Goal: Information Seeking & Learning: Learn about a topic

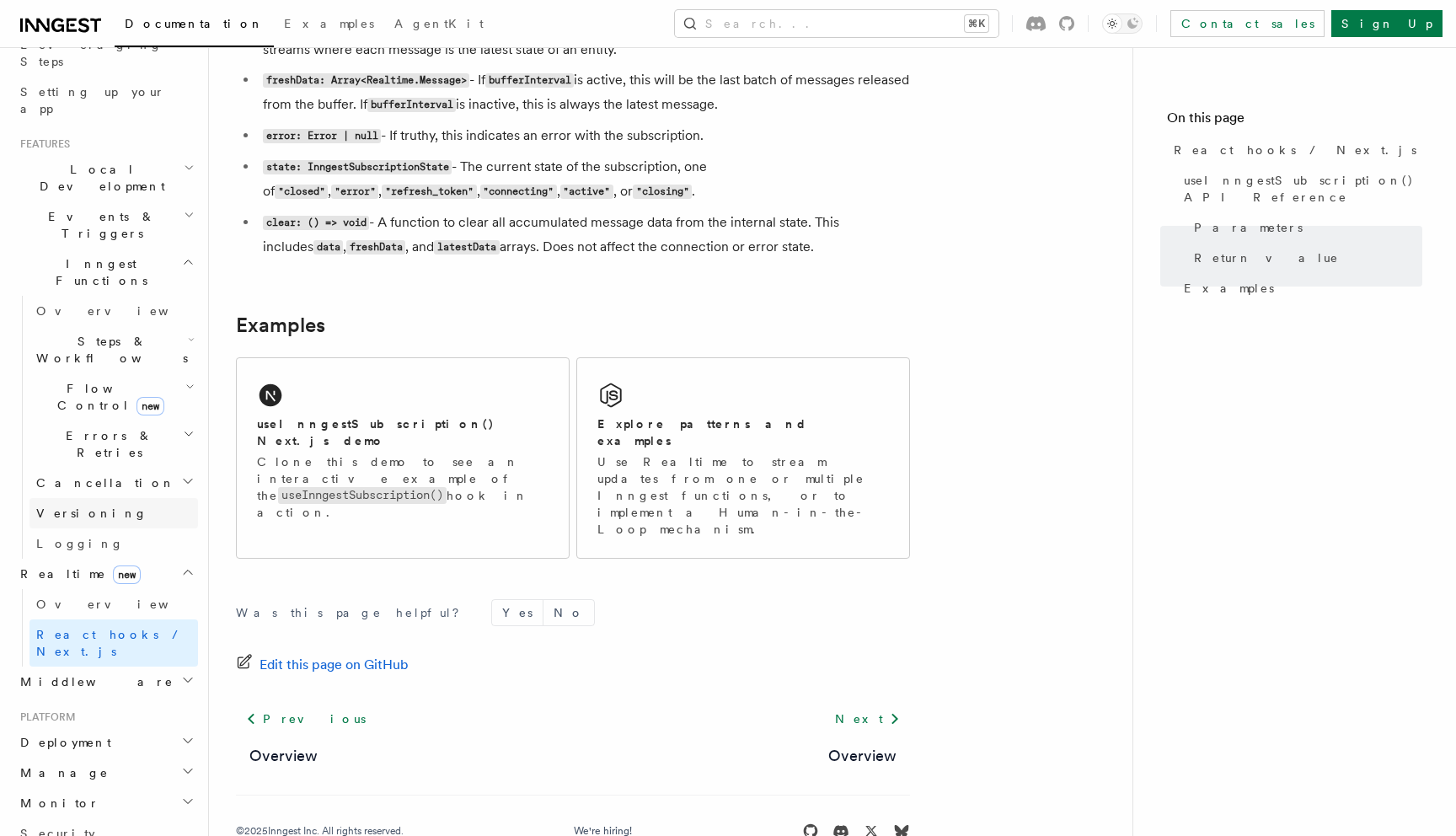
scroll to position [324, 0]
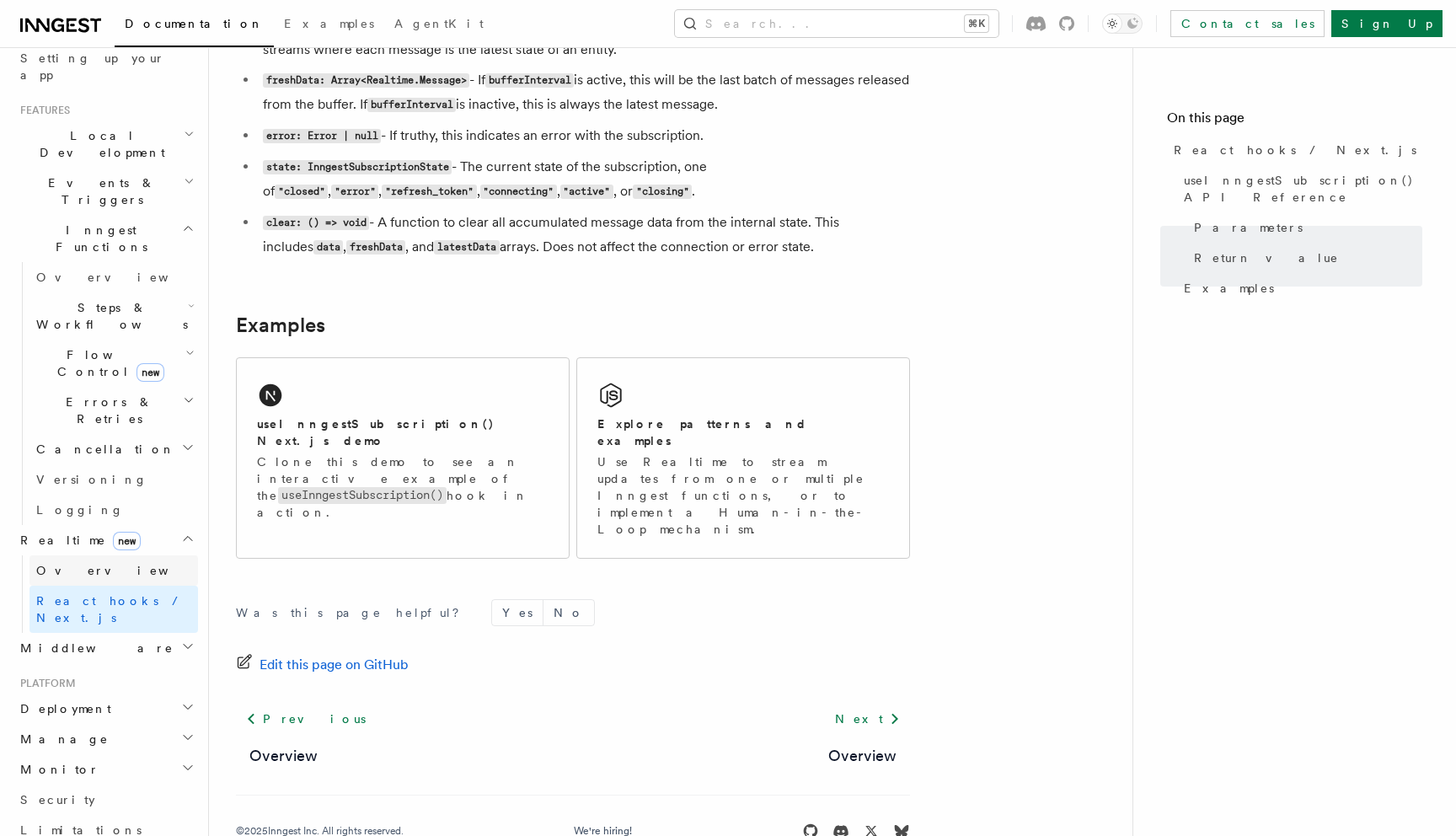
click at [74, 555] on link "Overview" at bounding box center [113, 570] width 168 height 30
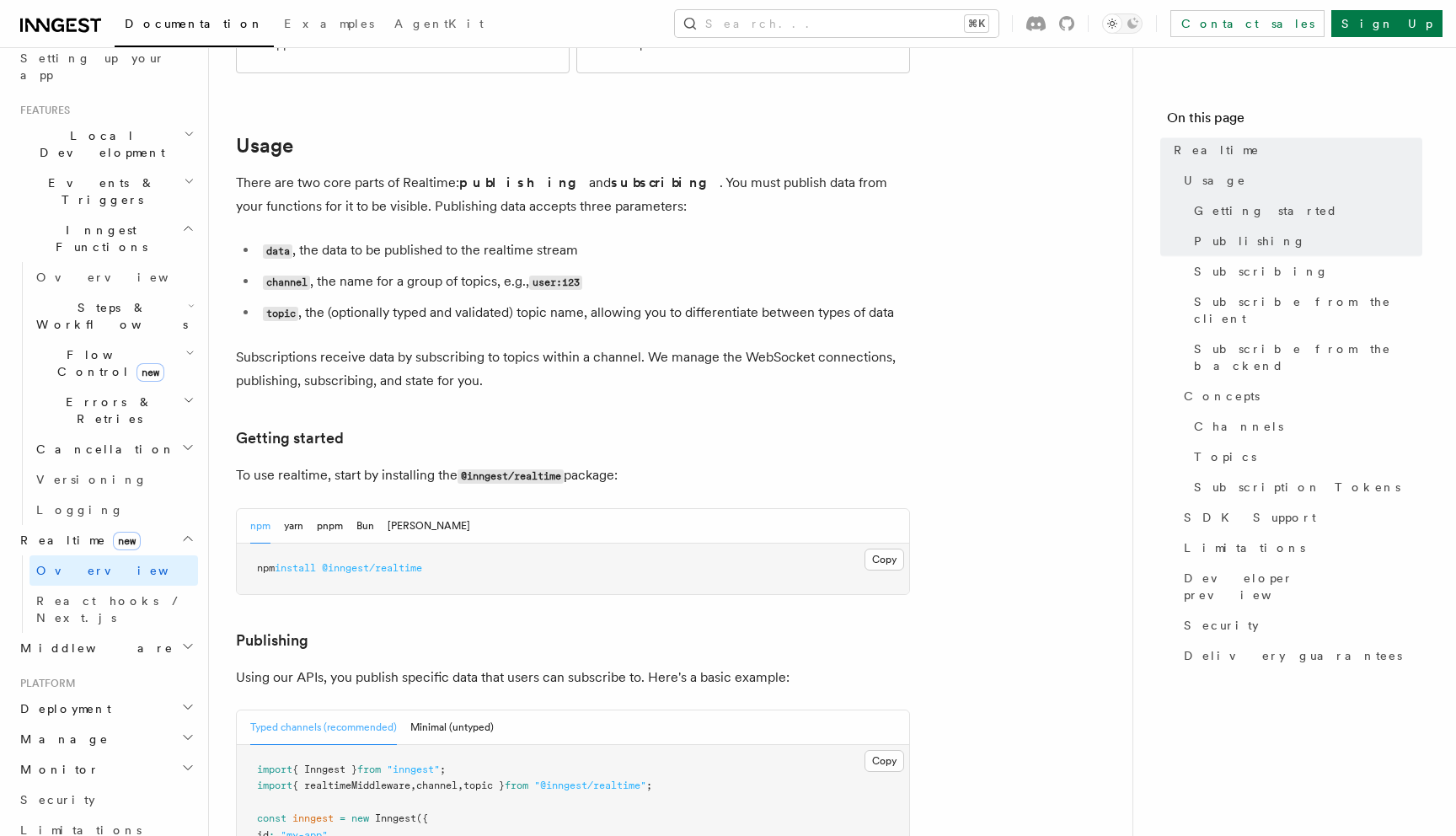
scroll to position [496, 0]
click at [1219, 618] on span "Security" at bounding box center [1222, 626] width 75 height 17
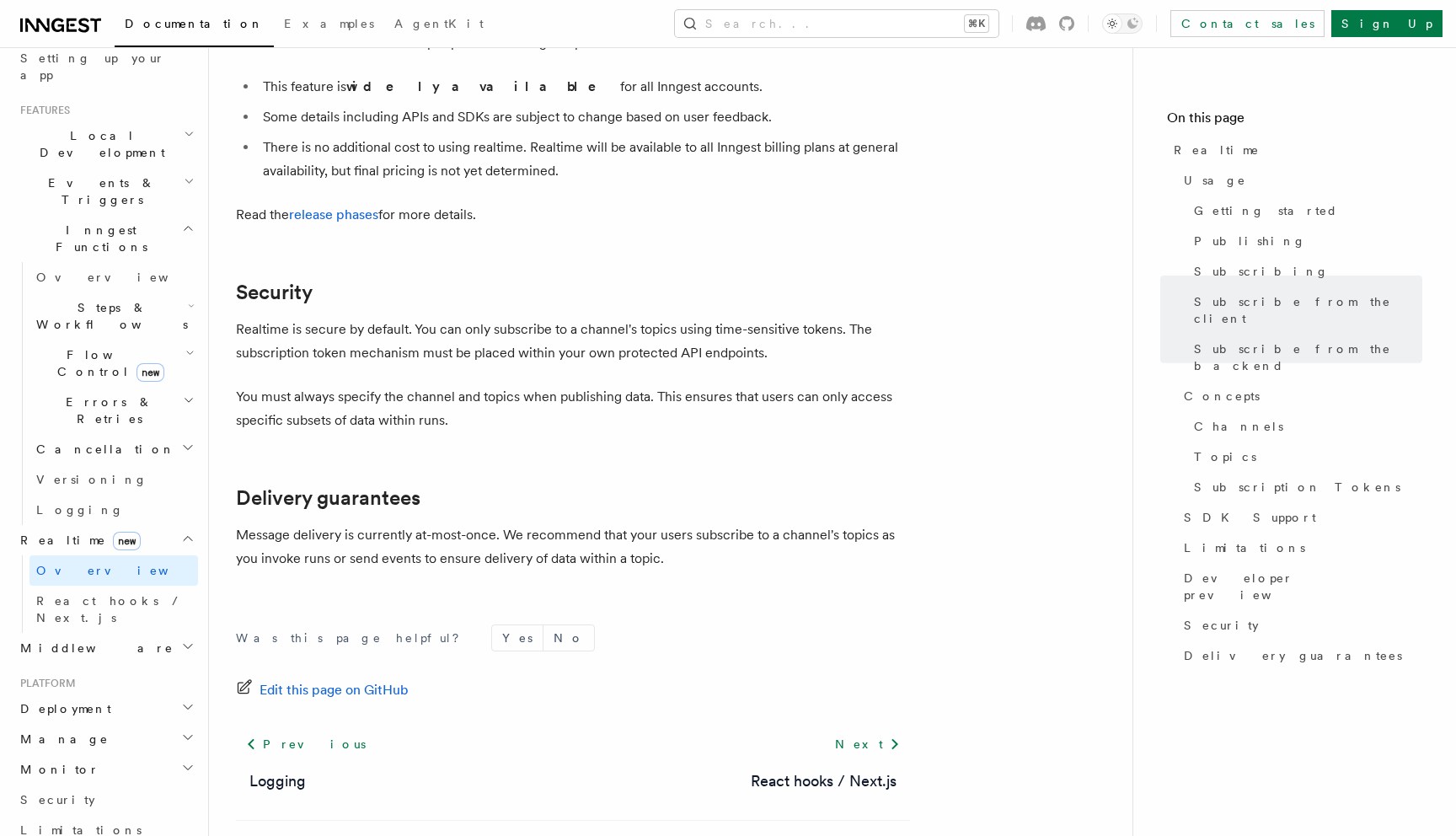
scroll to position [5586, 0]
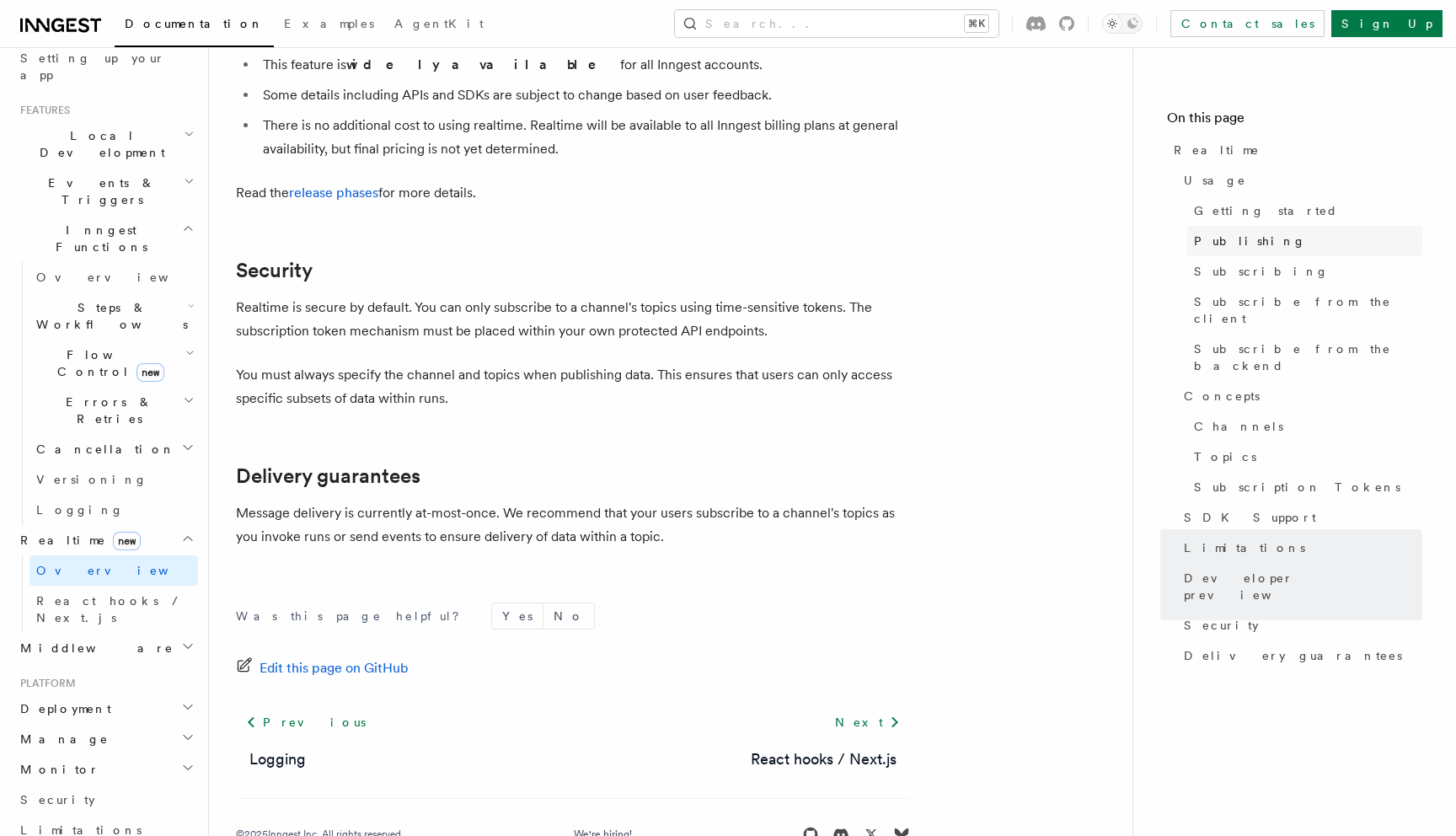
click at [1257, 235] on link "Publishing" at bounding box center [1305, 241] width 235 height 30
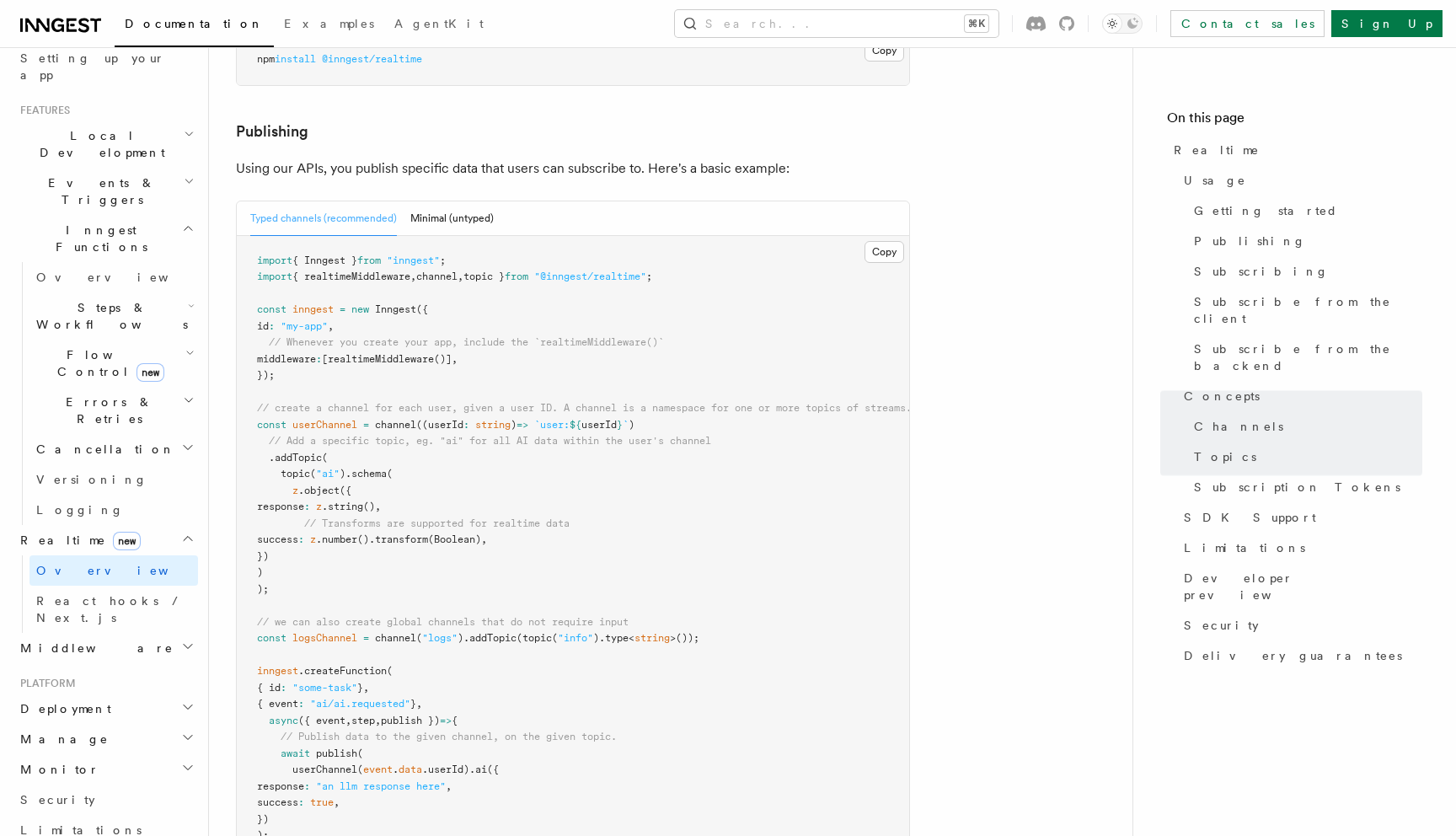
scroll to position [994, 0]
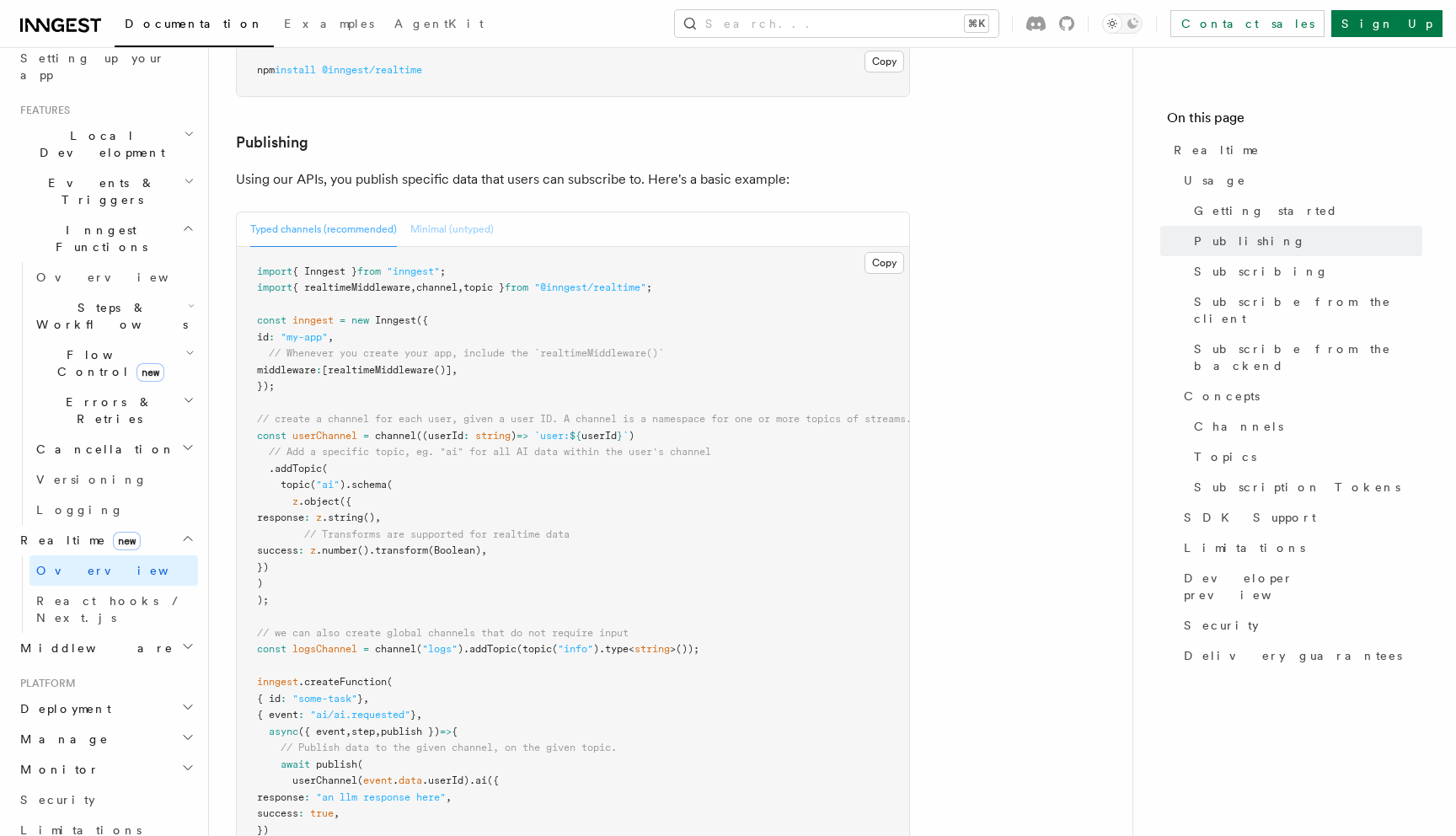
click at [470, 213] on button "Minimal (untyped)" at bounding box center [452, 230] width 83 height 35
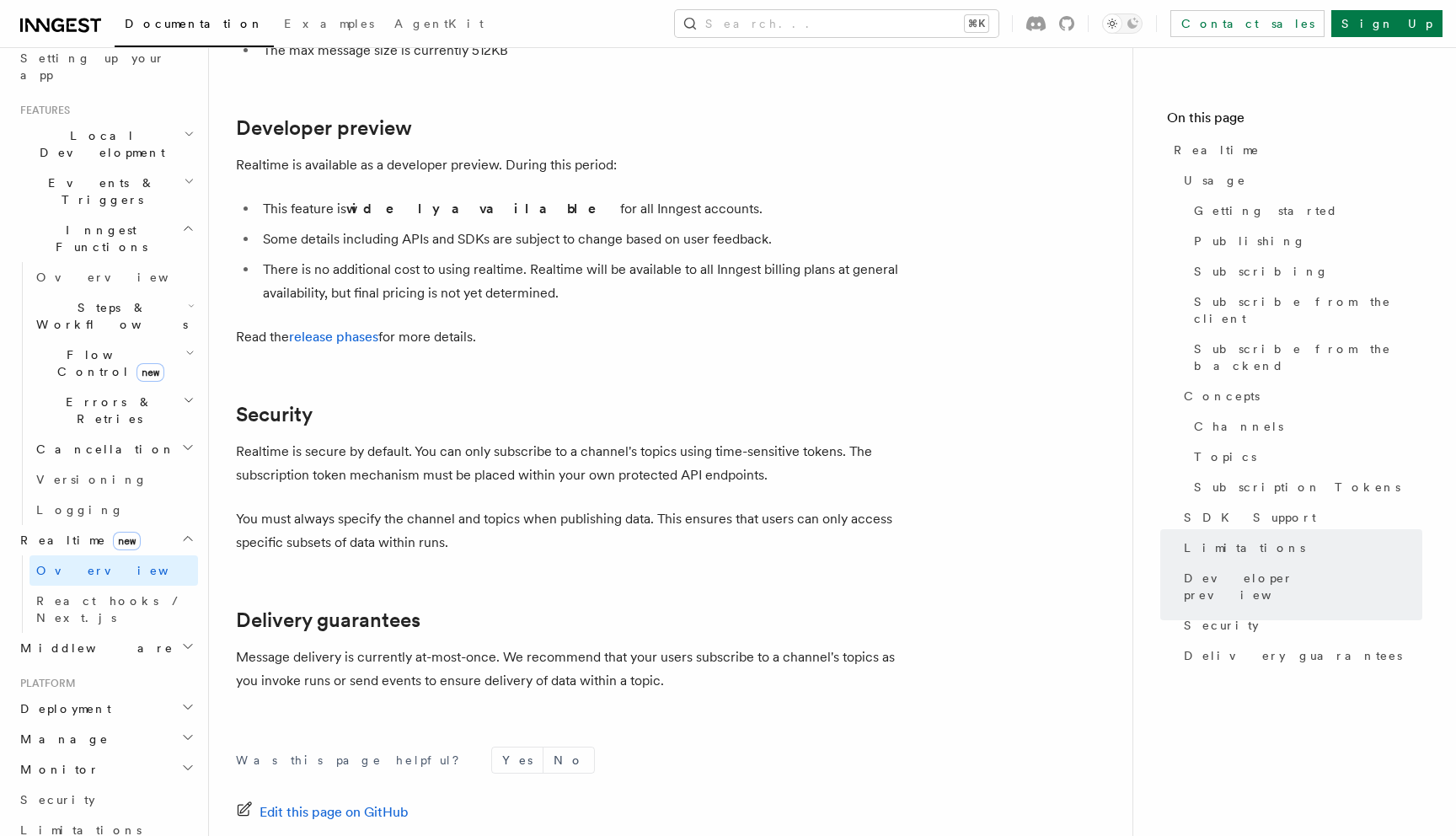
scroll to position [5373, 0]
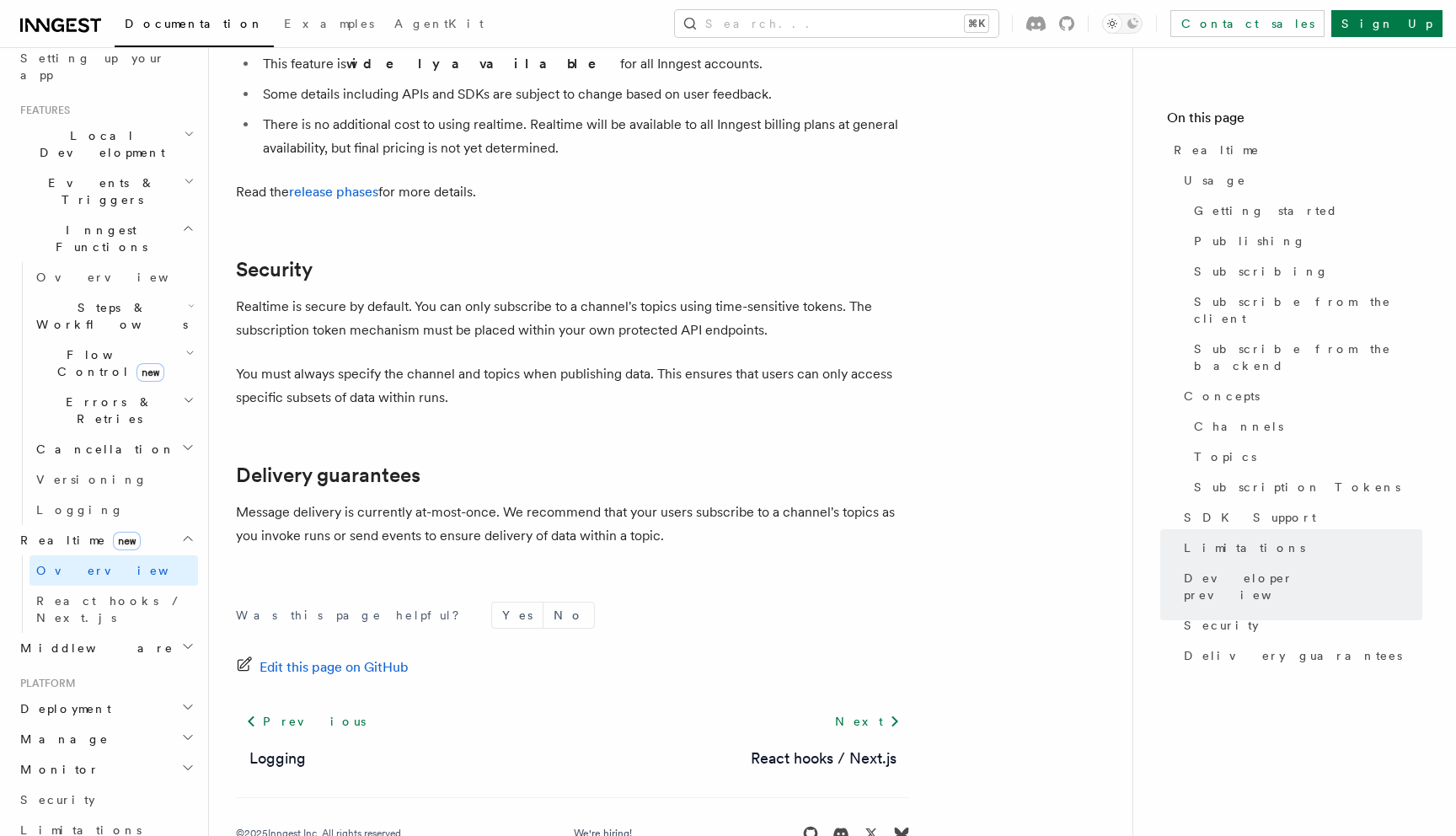
click at [71, 755] on h2 "Monitor" at bounding box center [105, 770] width 184 height 30
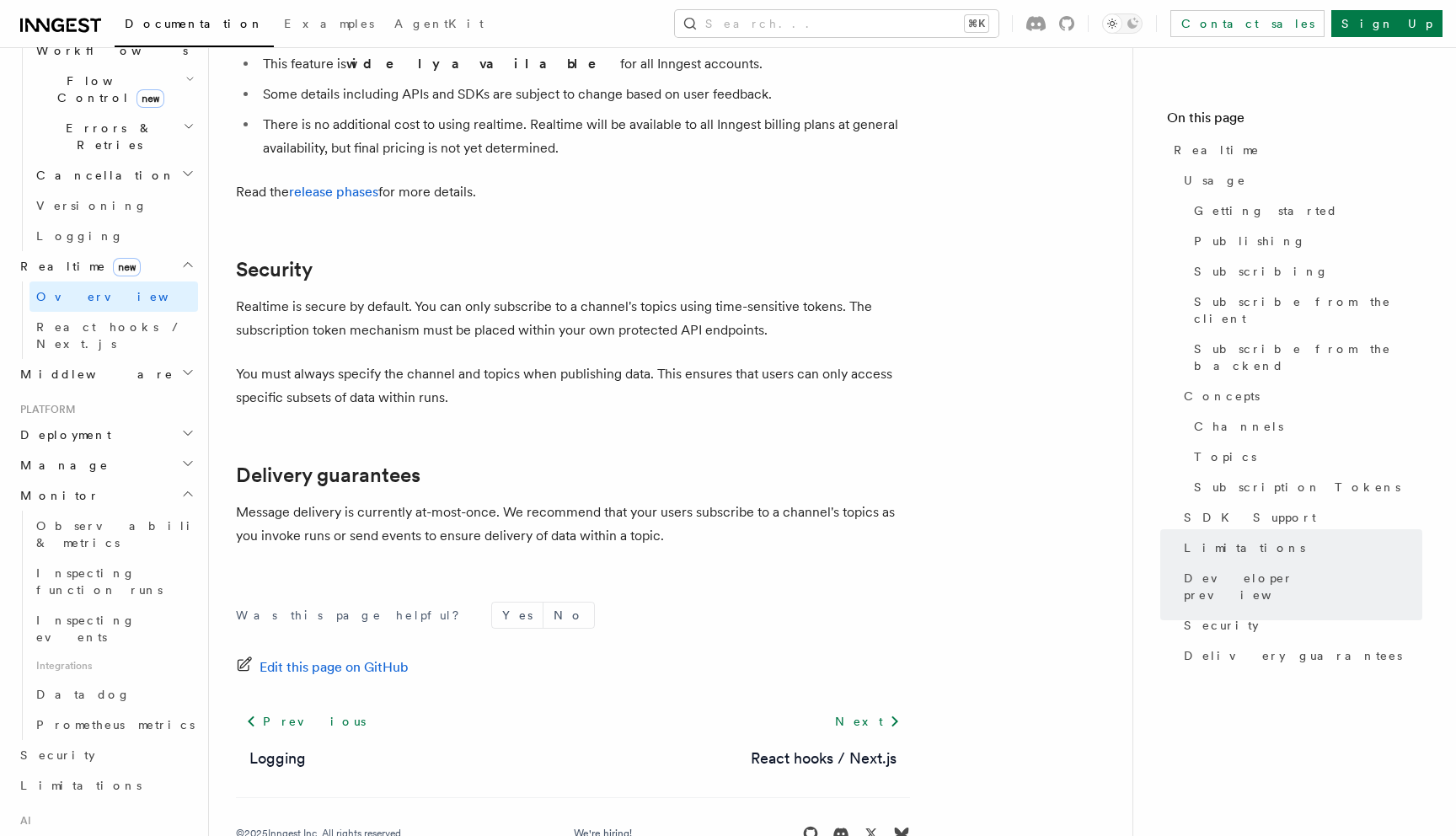
scroll to position [617, 0]
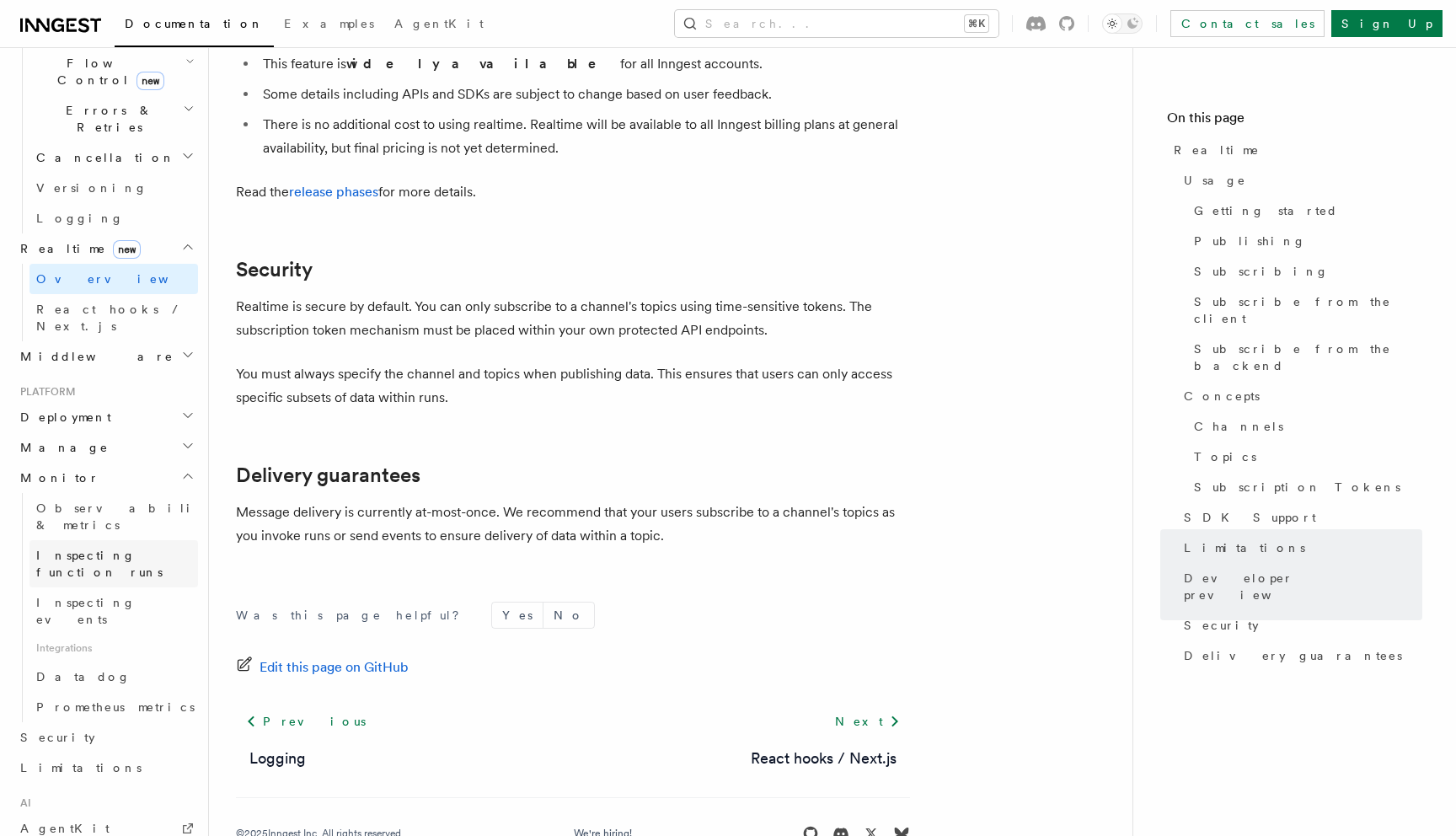
click at [86, 549] on span "Inspecting function runs" at bounding box center [99, 564] width 127 height 30
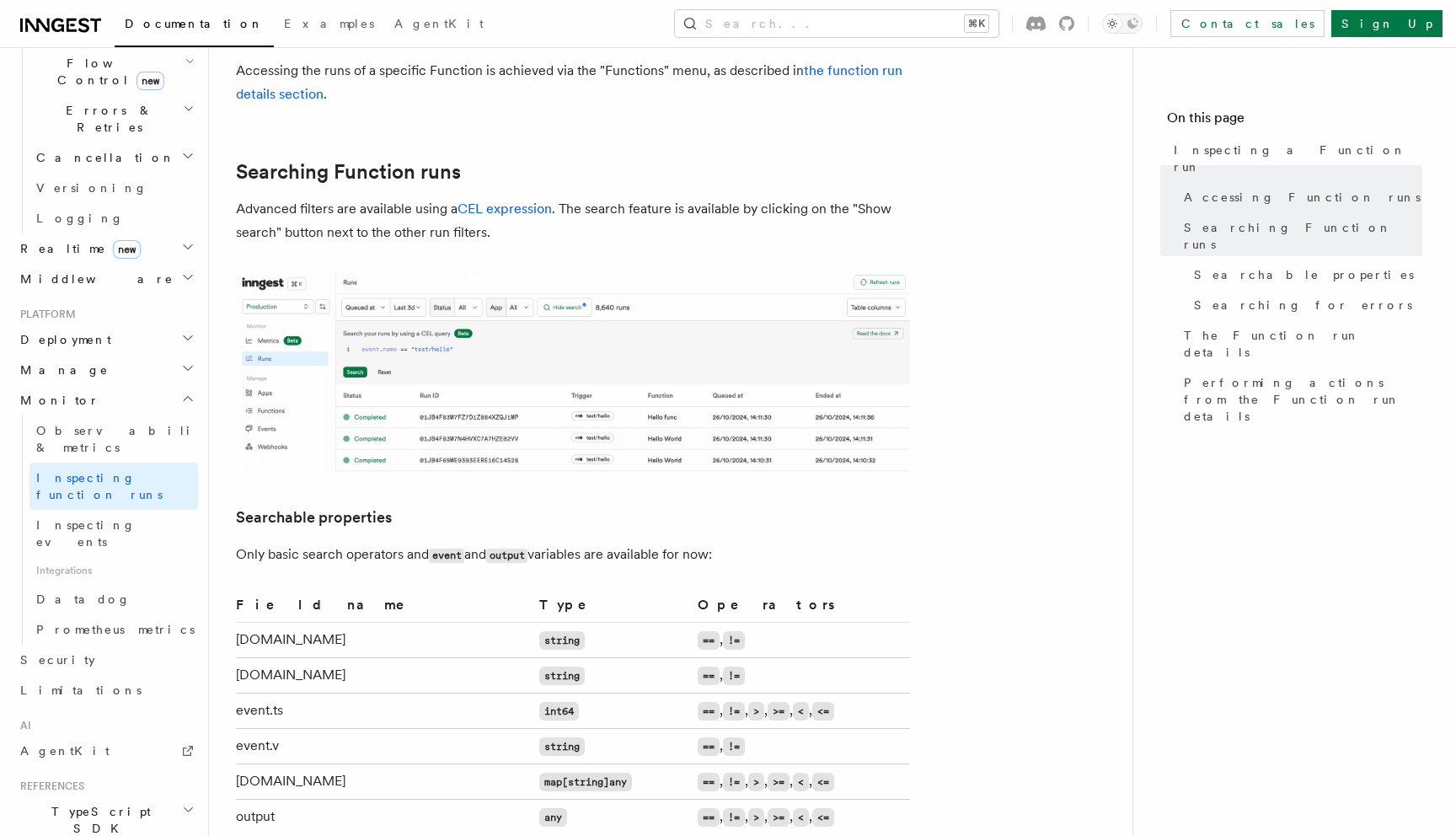
scroll to position [788, 0]
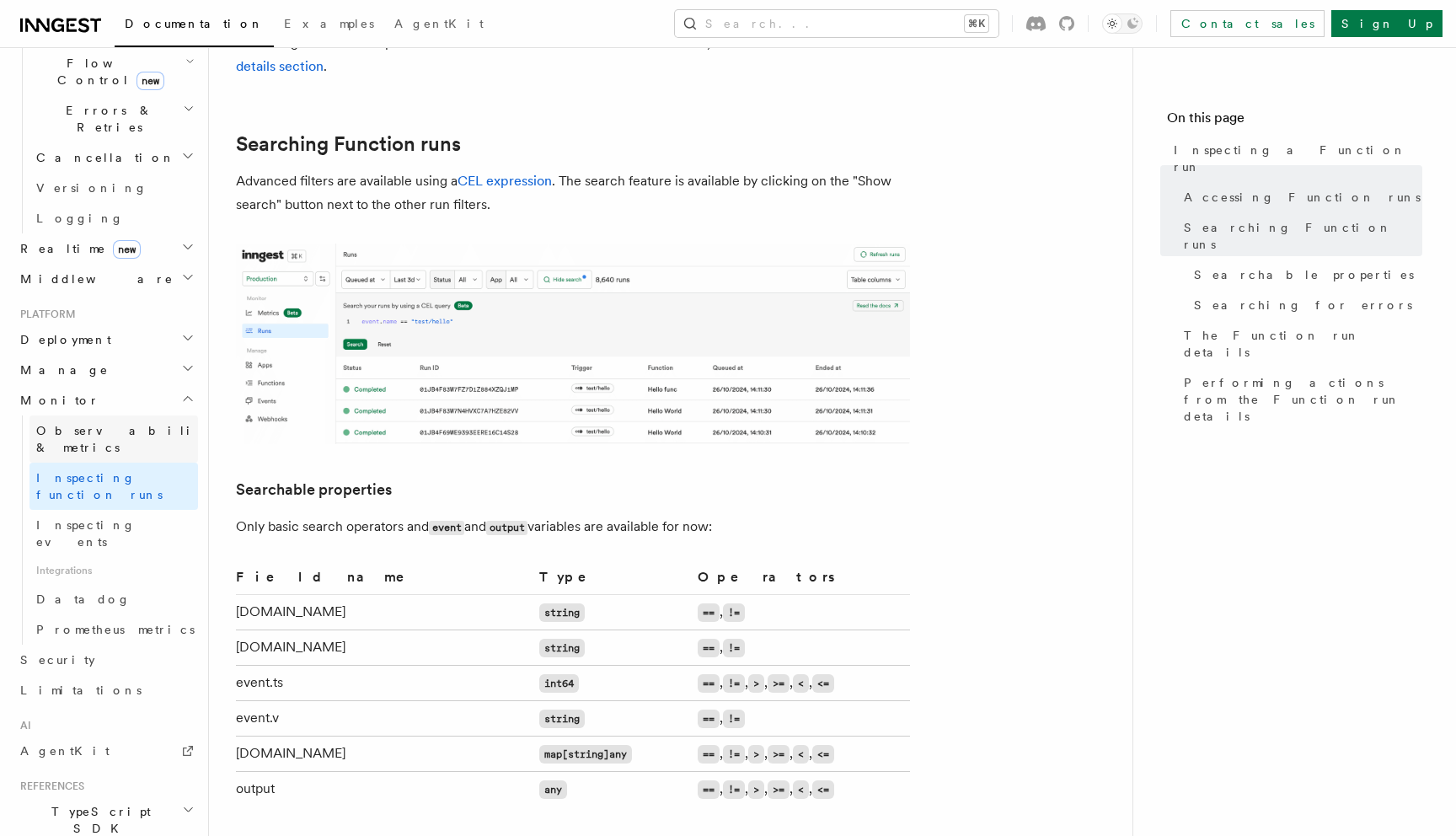
click at [77, 424] on span "Observability & metrics" at bounding box center [123, 439] width 174 height 30
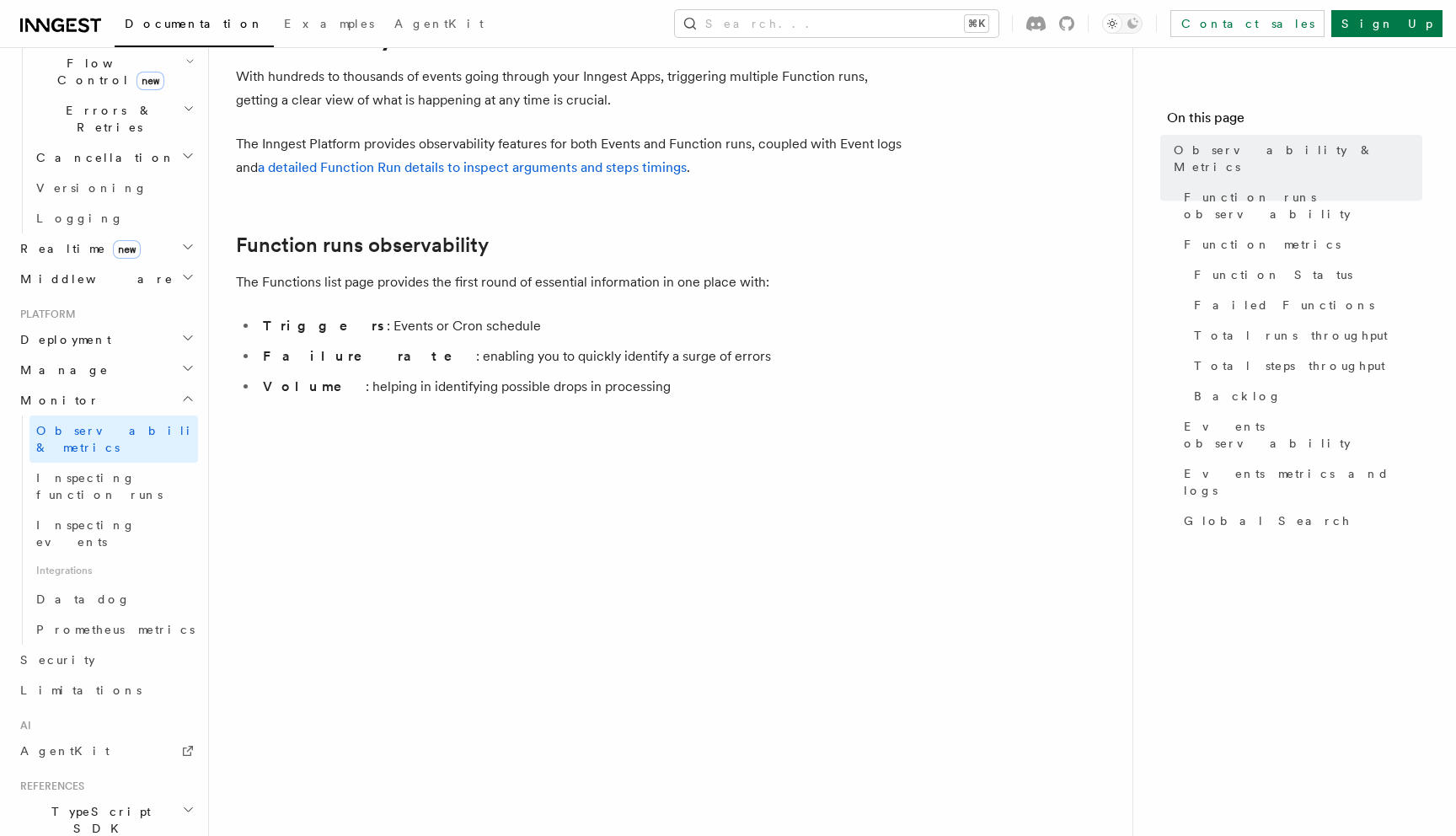
scroll to position [155, 0]
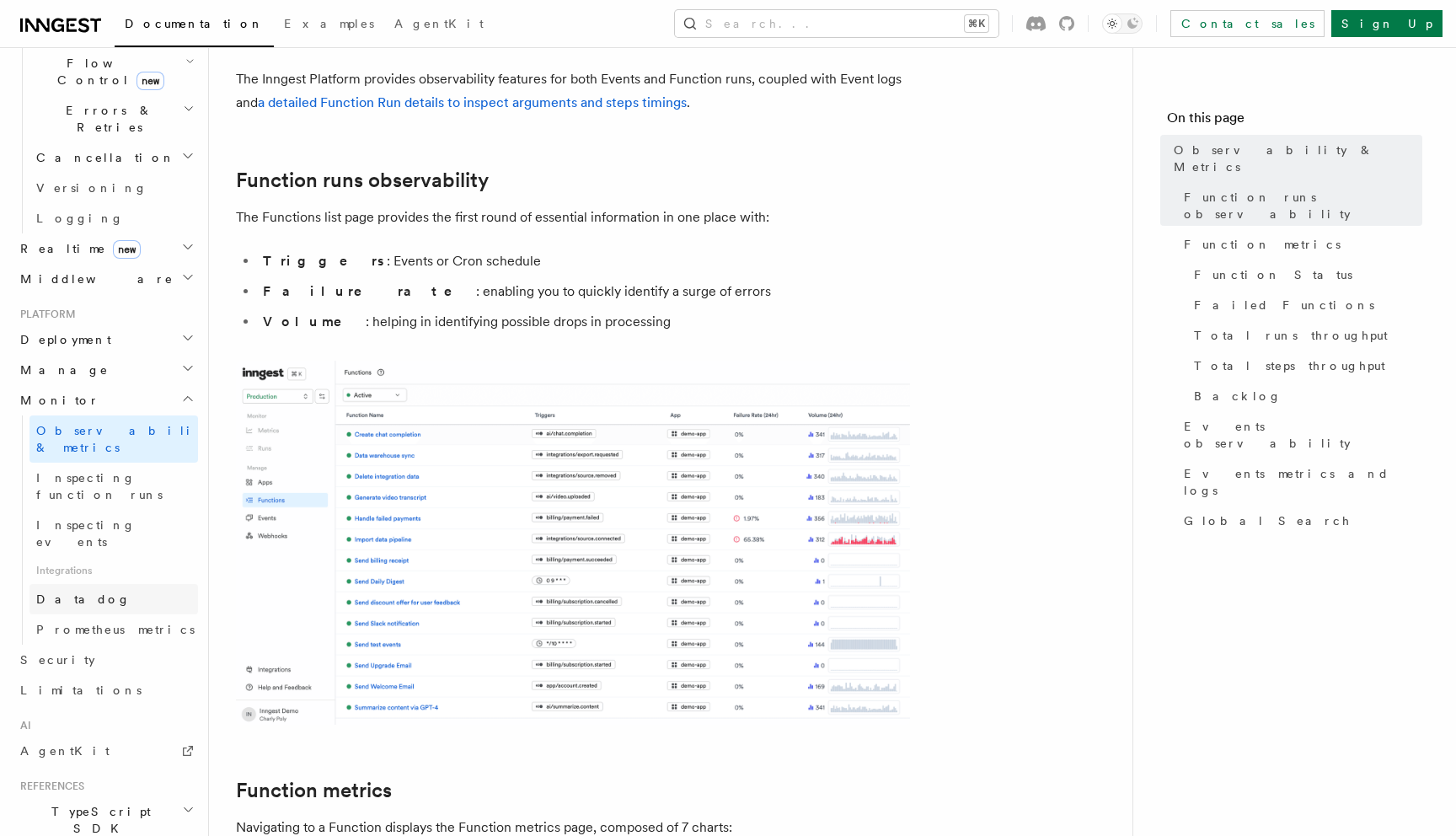
click at [83, 584] on link "Datadog" at bounding box center [113, 600] width 168 height 30
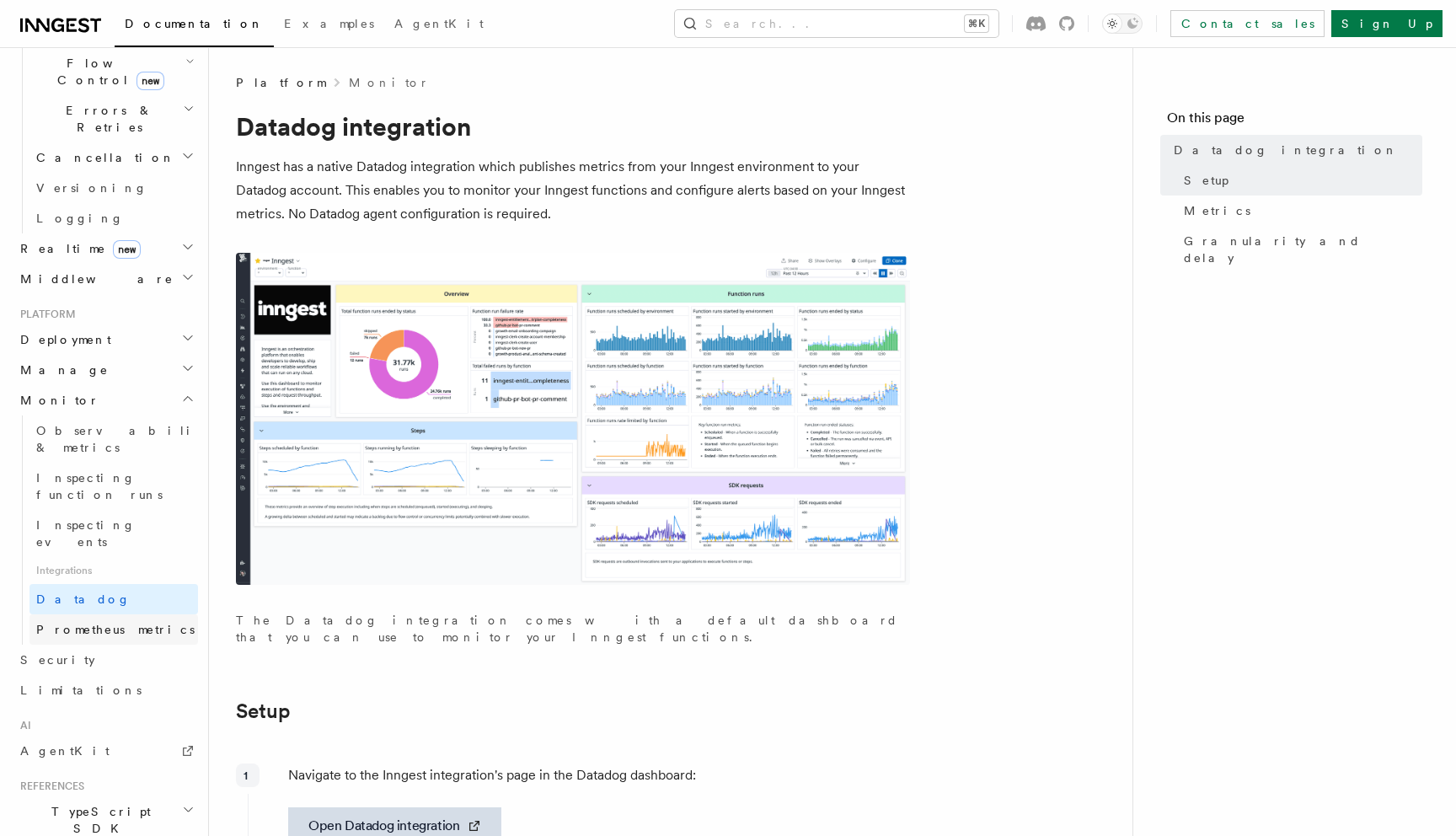
click at [111, 623] on span "Prometheus metrics" at bounding box center [115, 630] width 159 height 13
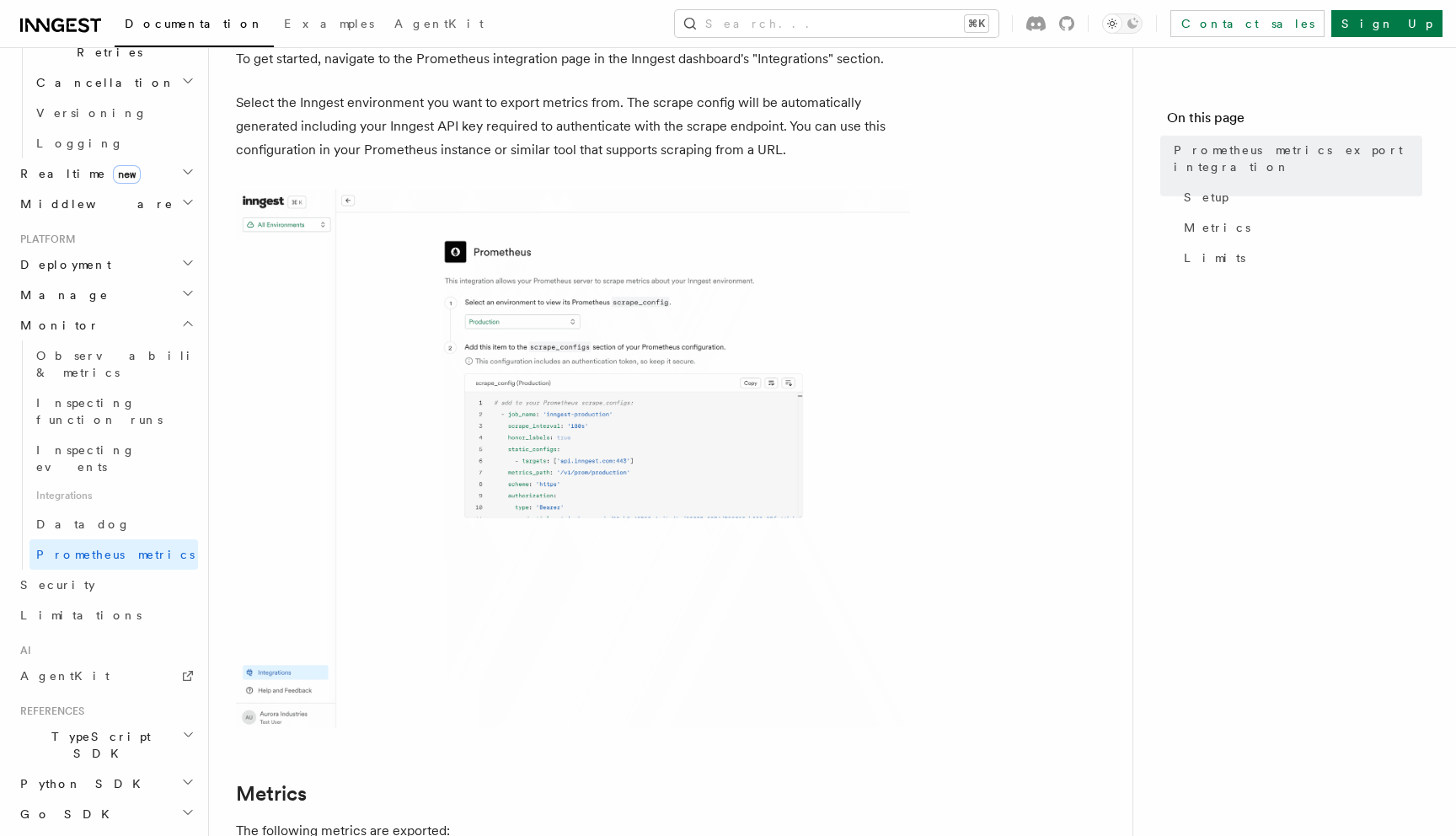
scroll to position [305, 0]
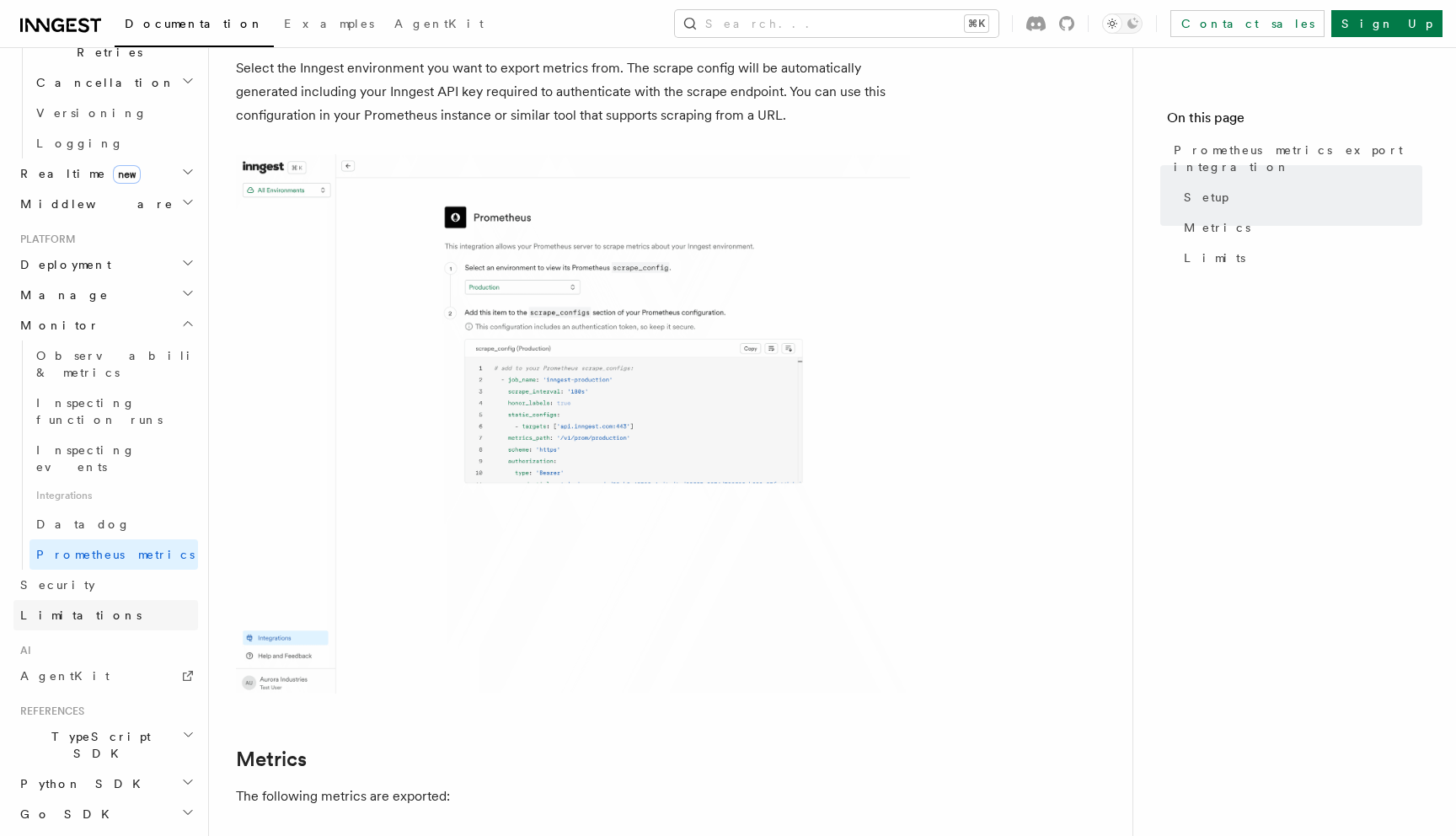
click at [107, 601] on link "Limitations" at bounding box center [105, 616] width 184 height 30
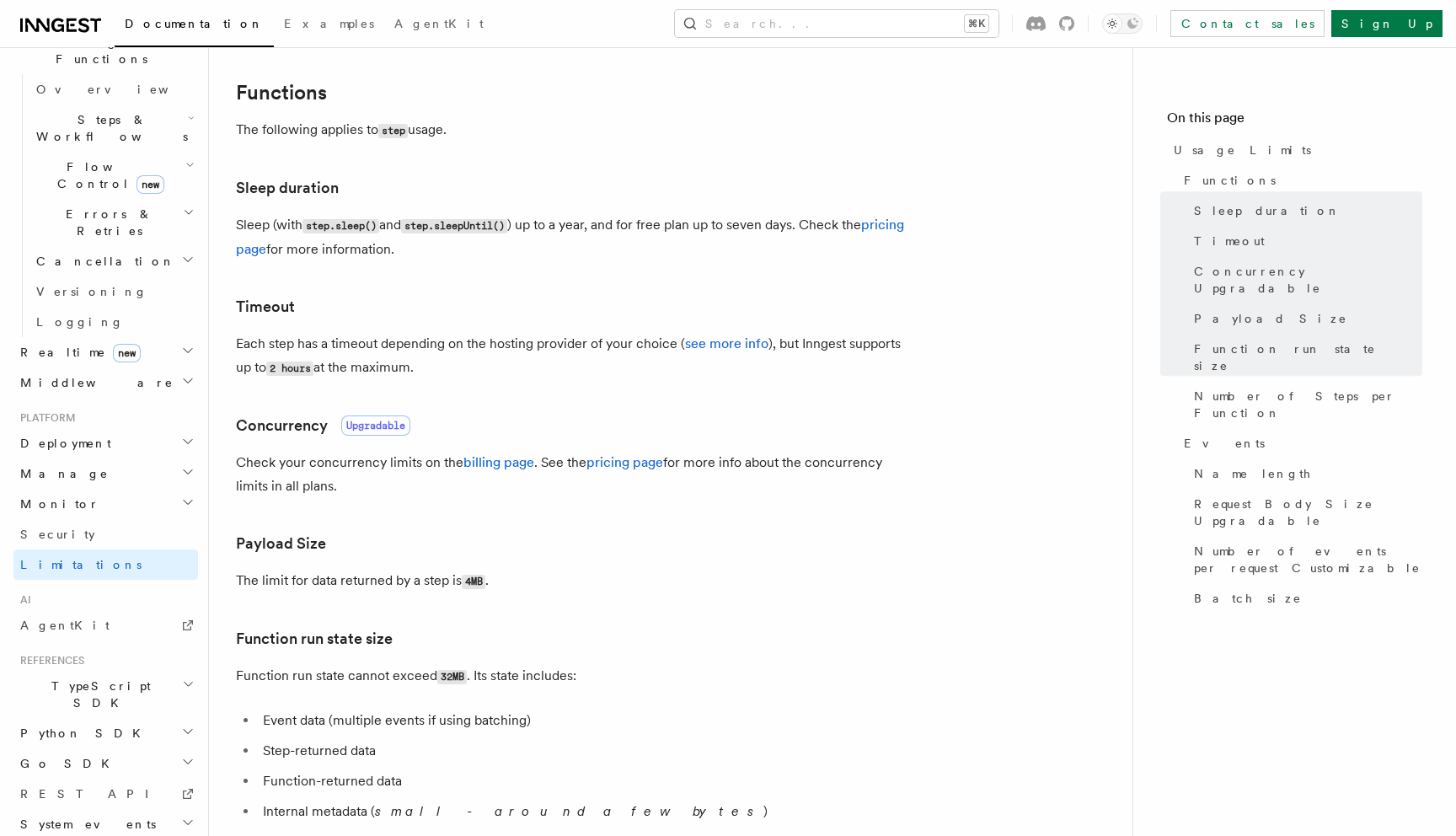
scroll to position [242, 0]
click at [732, 347] on link "see more info" at bounding box center [727, 344] width 83 height 16
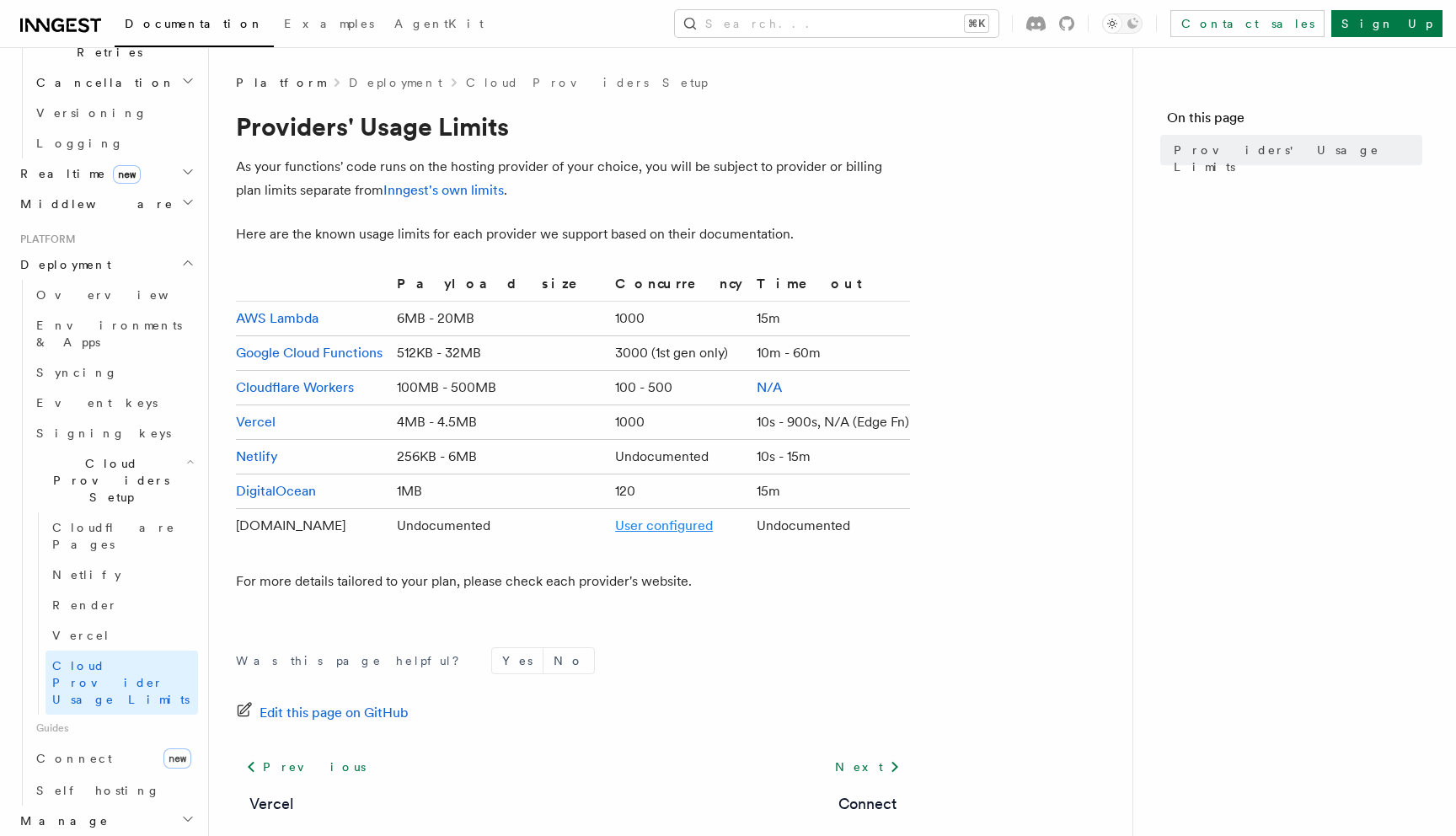
click at [623, 528] on link "User configured" at bounding box center [664, 525] width 97 height 16
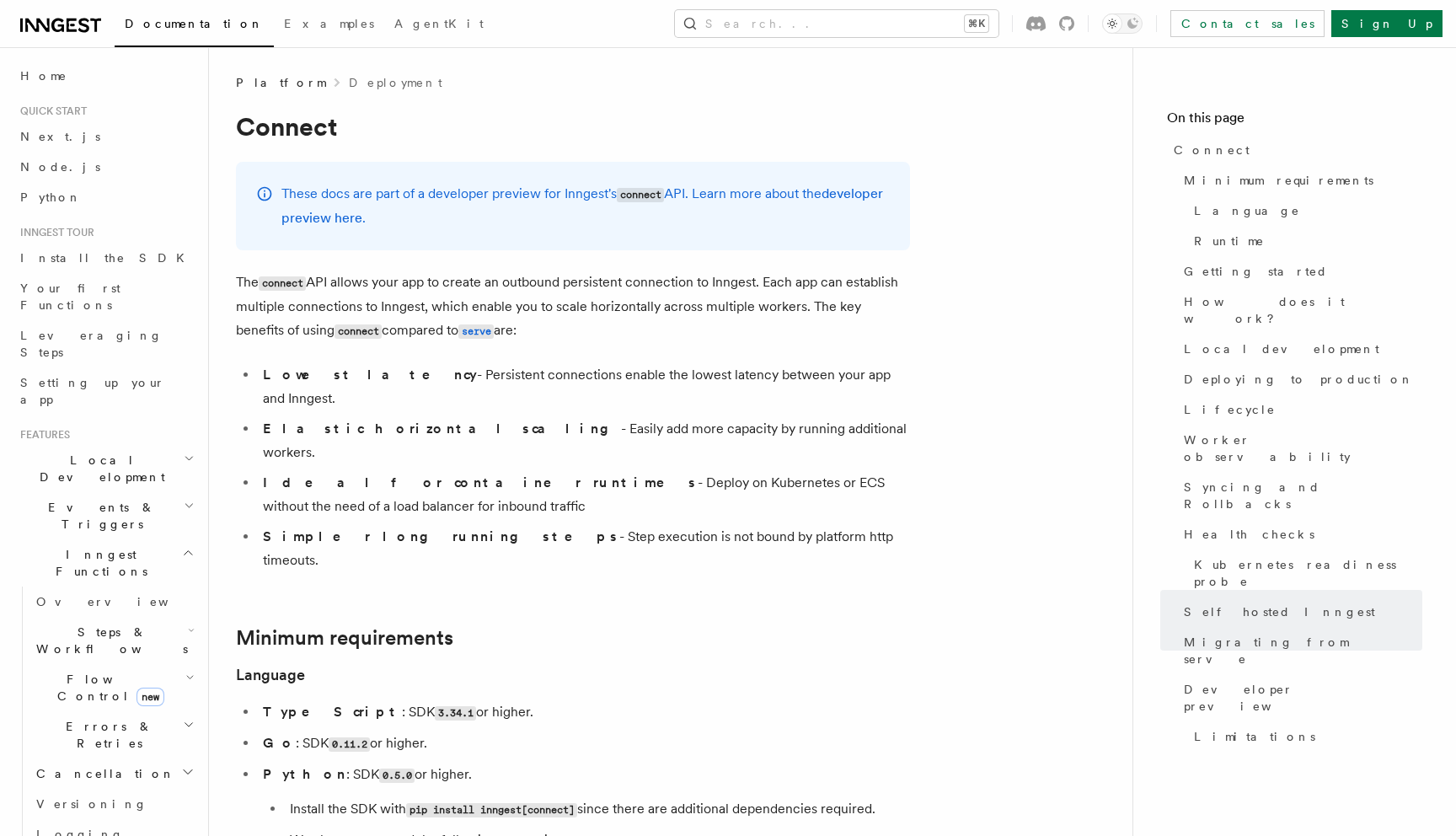
scroll to position [9280, 0]
